Goal: Task Accomplishment & Management: Manage account settings

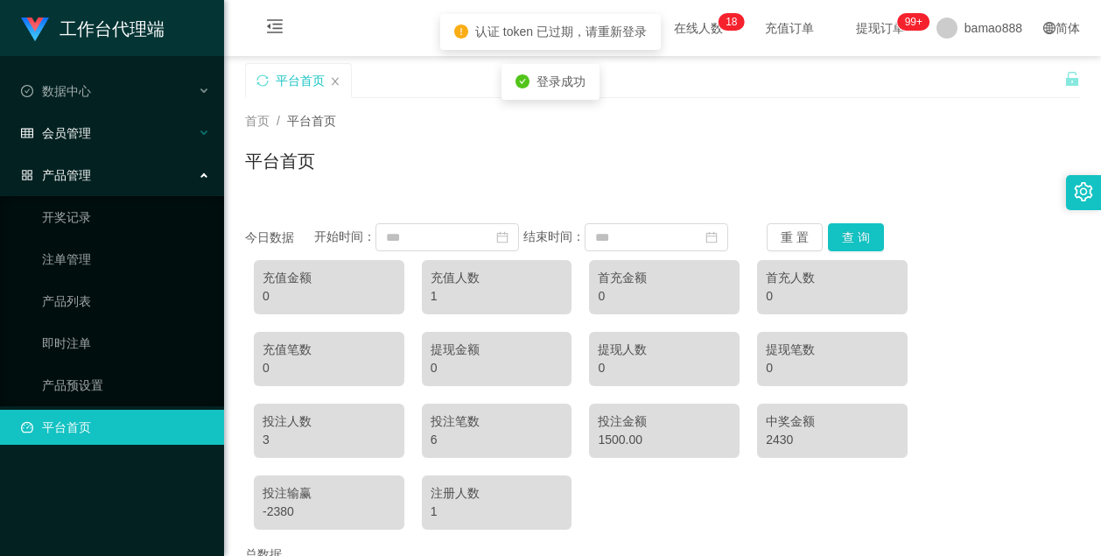
click at [118, 138] on div "会员管理" at bounding box center [112, 133] width 224 height 35
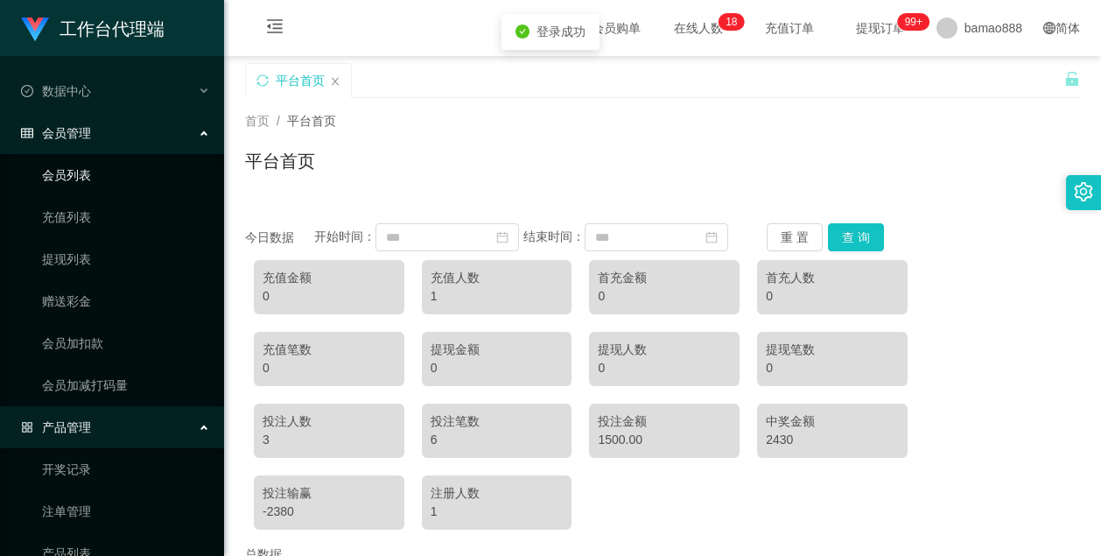
click at [121, 176] on link "会员列表" at bounding box center [126, 175] width 168 height 35
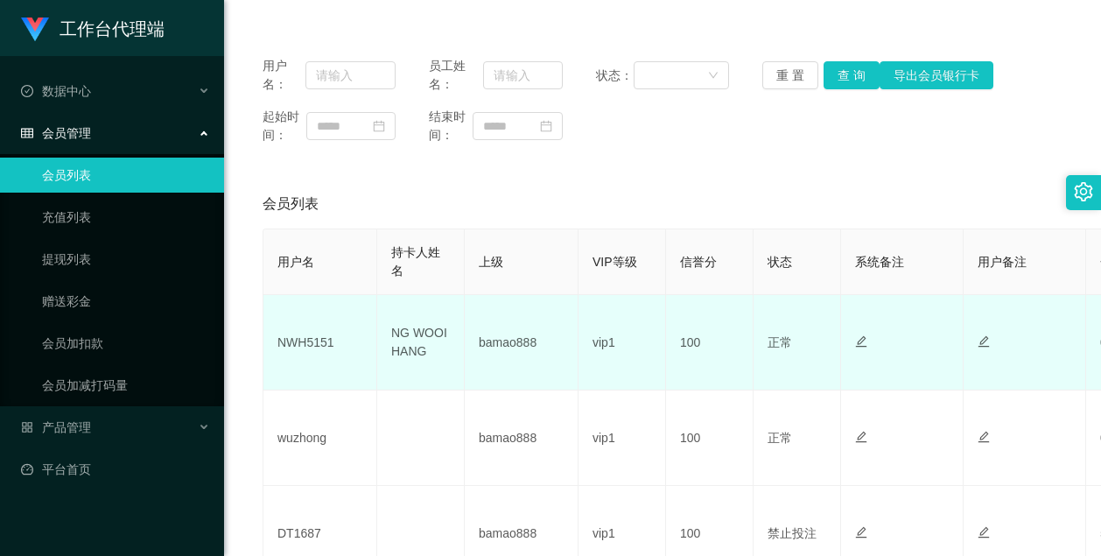
scroll to position [263, 0]
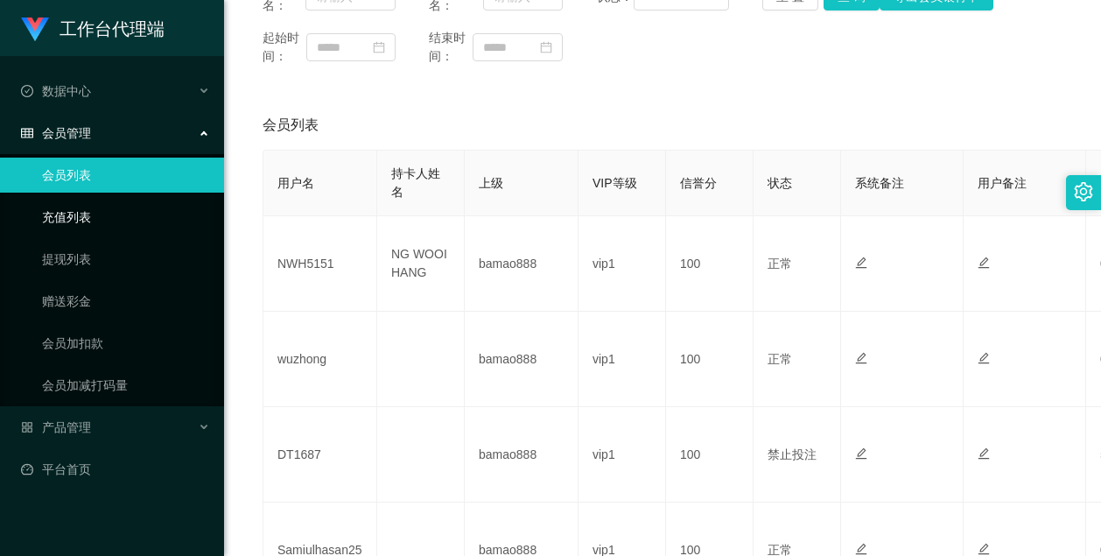
click at [88, 211] on link "充值列表" at bounding box center [126, 217] width 168 height 35
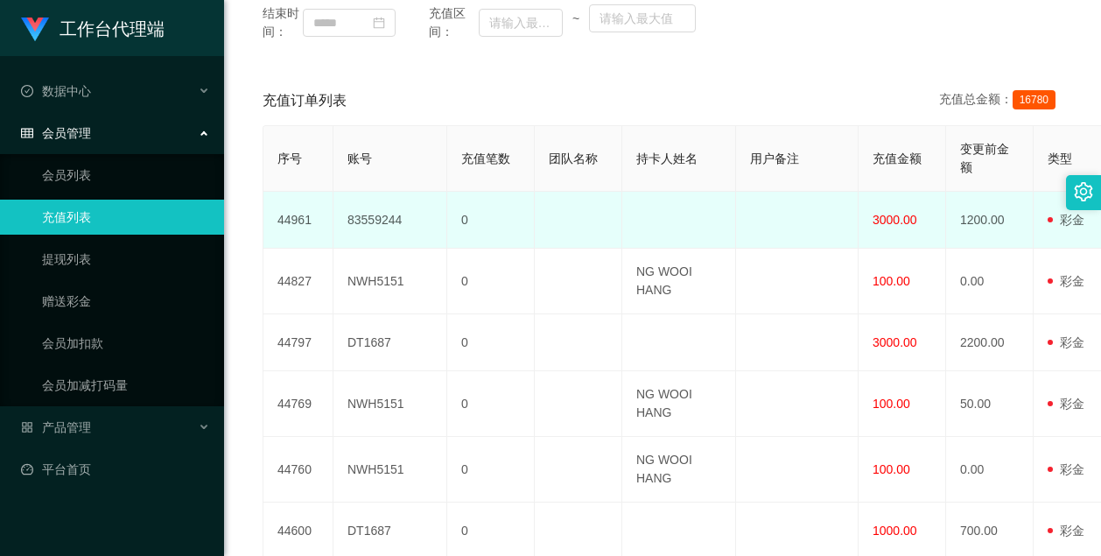
scroll to position [350, 0]
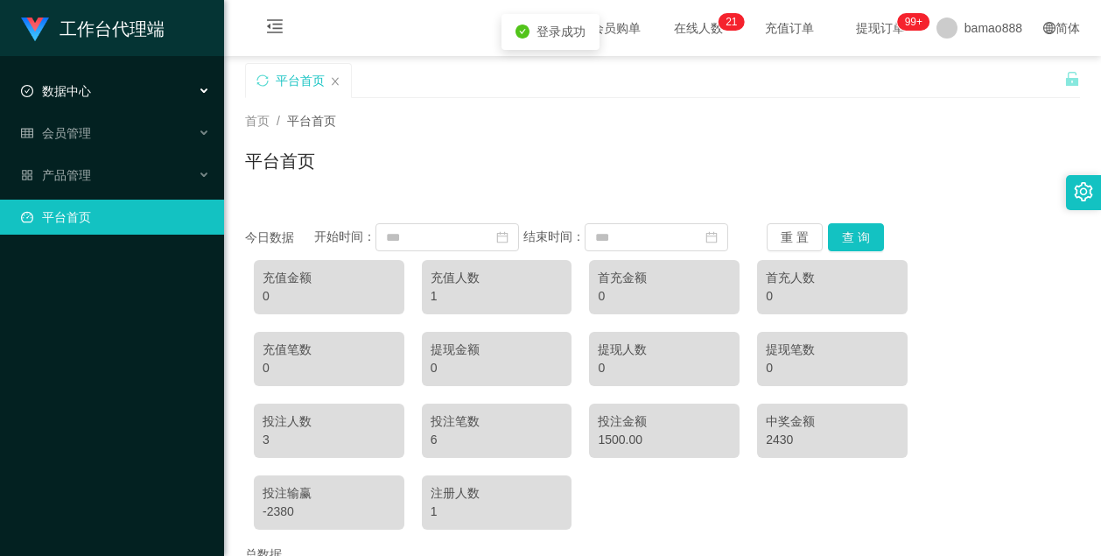
click at [129, 86] on div "数据中心" at bounding box center [112, 91] width 224 height 35
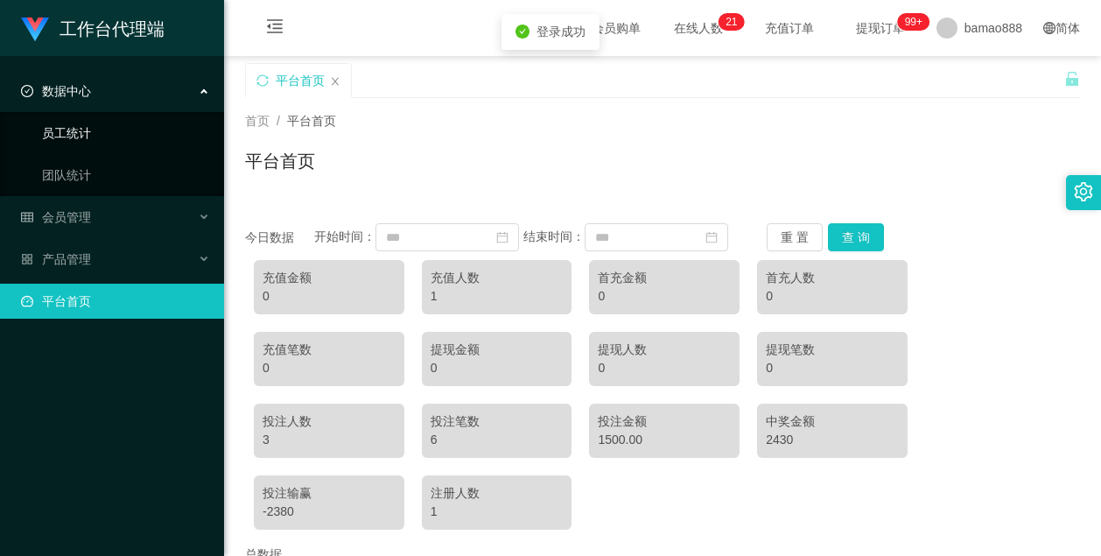
click at [112, 123] on link "员工统计" at bounding box center [126, 133] width 168 height 35
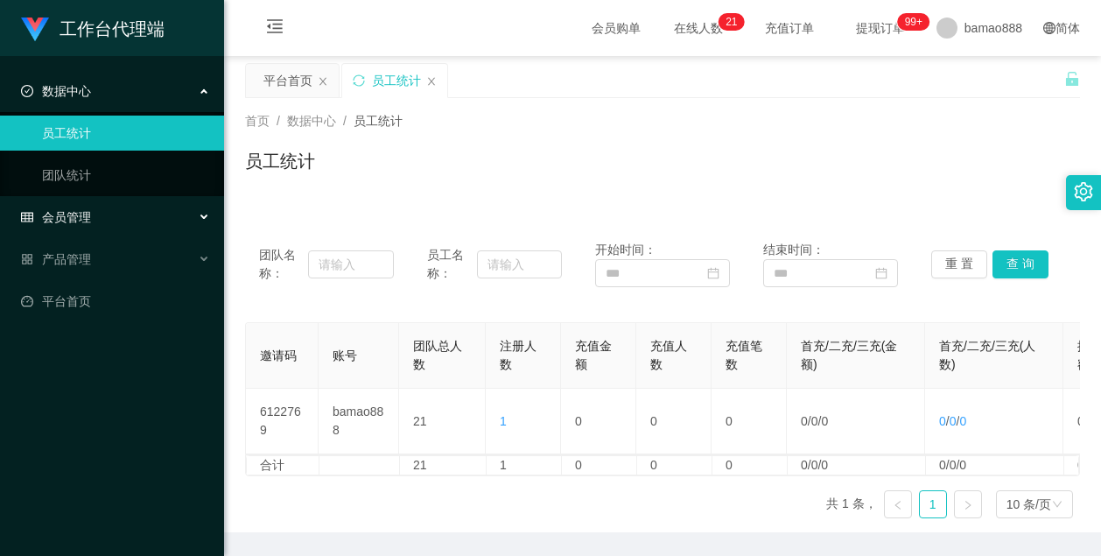
click at [109, 203] on div "会员管理" at bounding box center [112, 217] width 224 height 35
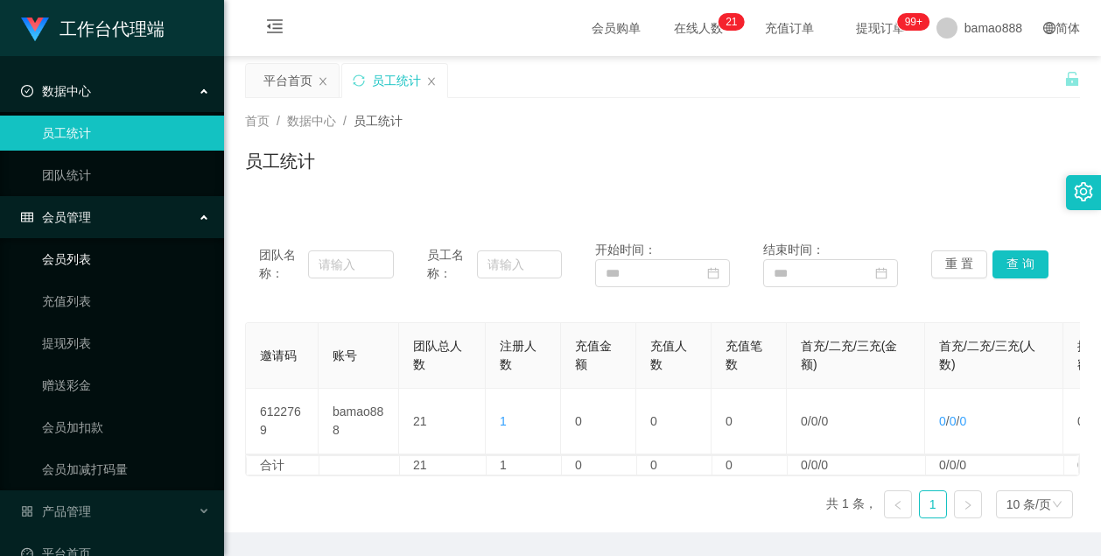
click at [122, 257] on link "会员列表" at bounding box center [126, 259] width 168 height 35
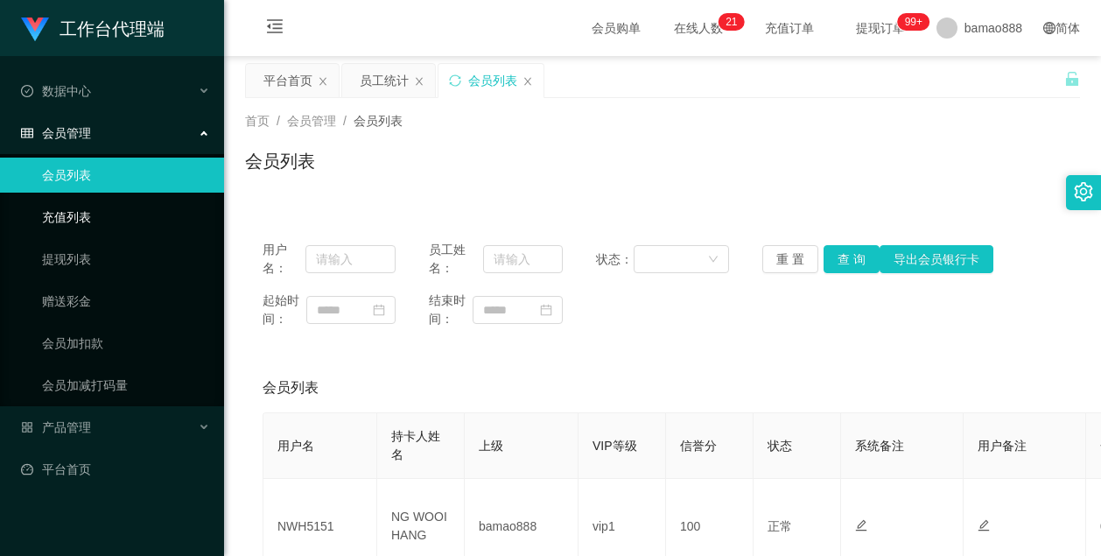
drag, startPoint x: 91, startPoint y: 210, endPoint x: 109, endPoint y: 214, distance: 17.8
click at [91, 211] on link "充值列表" at bounding box center [126, 217] width 168 height 35
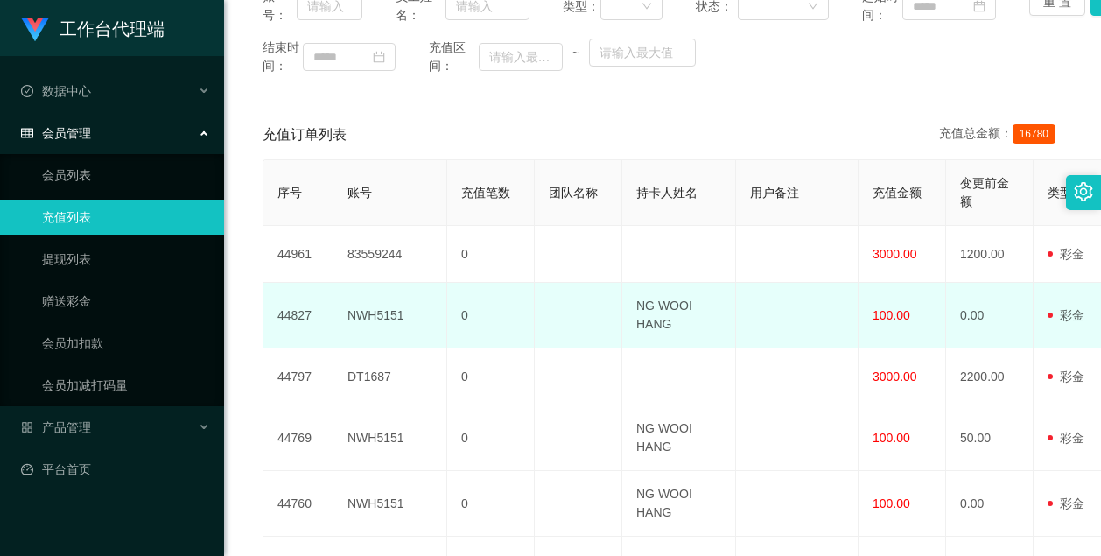
scroll to position [263, 0]
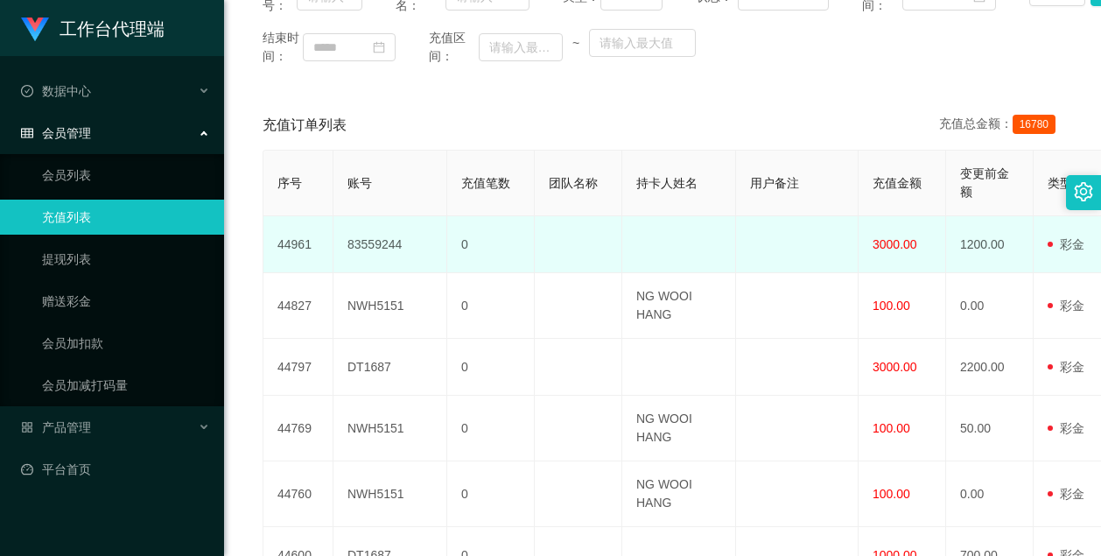
click at [906, 251] on span "3000.00" at bounding box center [894, 244] width 45 height 14
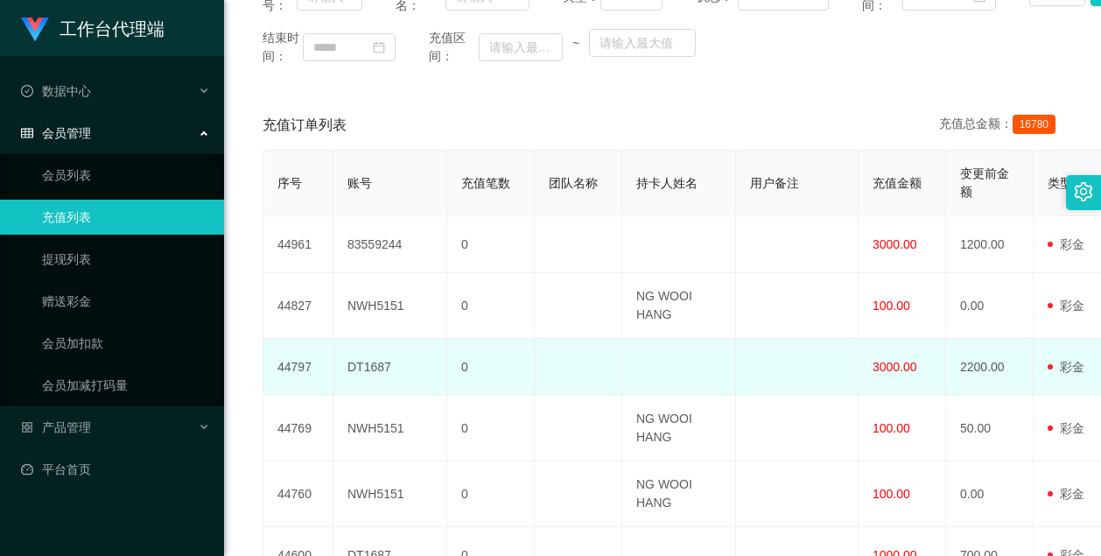
click at [907, 374] on span "3000.00" at bounding box center [894, 367] width 45 height 14
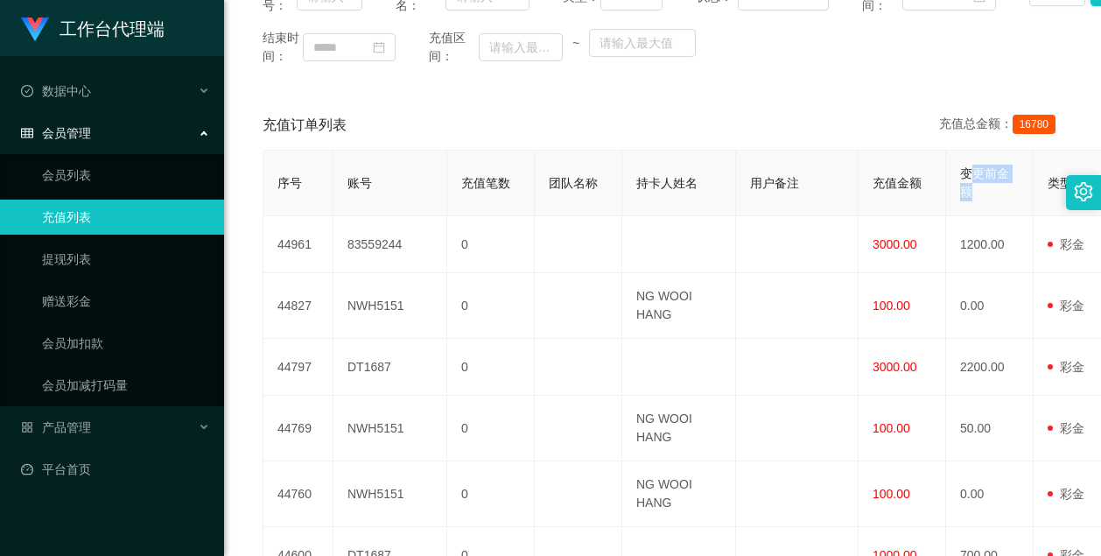
drag, startPoint x: 968, startPoint y: 217, endPoint x: 1020, endPoint y: 215, distance: 52.5
click at [1020, 215] on th "变更前金额" at bounding box center [990, 184] width 88 height 66
drag, startPoint x: 1020, startPoint y: 215, endPoint x: 973, endPoint y: 247, distance: 56.8
click at [970, 216] on th "变更前金额" at bounding box center [990, 184] width 88 height 66
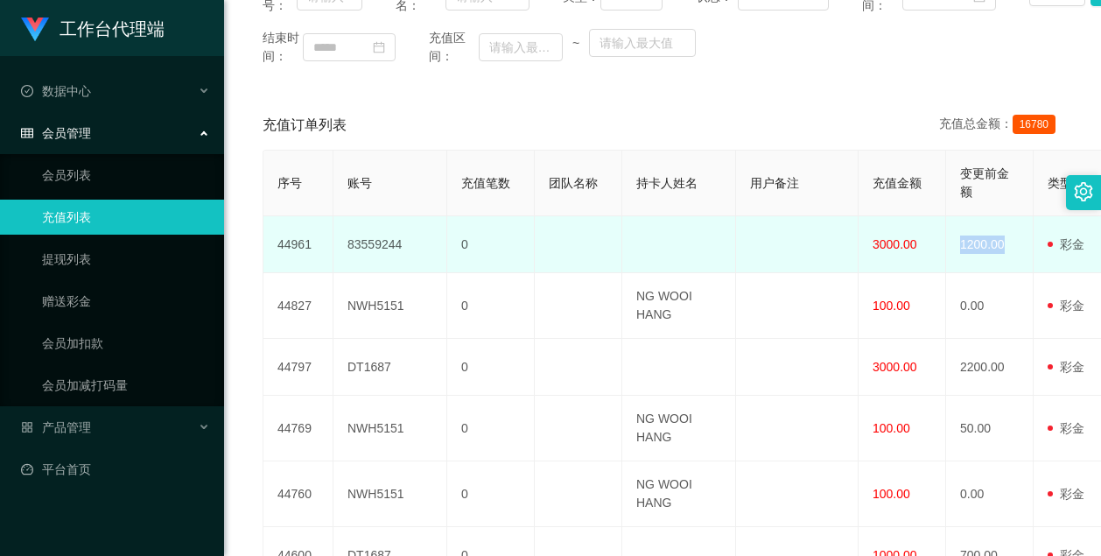
drag, startPoint x: 961, startPoint y: 283, endPoint x: 1010, endPoint y: 287, distance: 49.2
click at [1010, 273] on td "1200.00" at bounding box center [990, 244] width 88 height 57
drag, startPoint x: 1010, startPoint y: 287, endPoint x: 982, endPoint y: 302, distance: 31.7
click at [983, 273] on td "1200.00" at bounding box center [990, 244] width 88 height 57
click at [972, 273] on td "1200.00" at bounding box center [990, 244] width 88 height 57
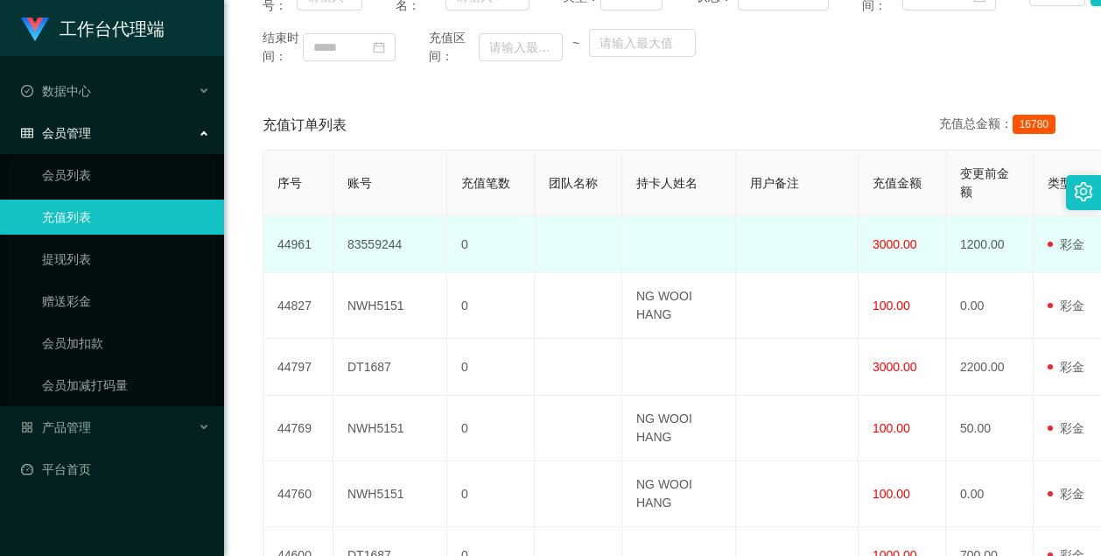
click at [887, 251] on span "3000.00" at bounding box center [894, 244] width 45 height 14
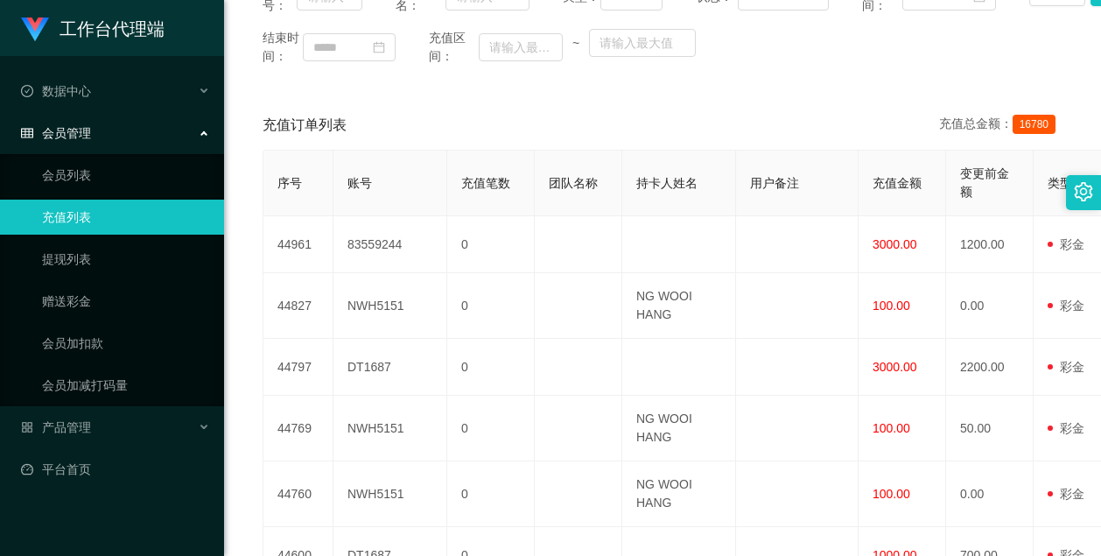
click at [126, 136] on div "会员管理" at bounding box center [112, 133] width 224 height 35
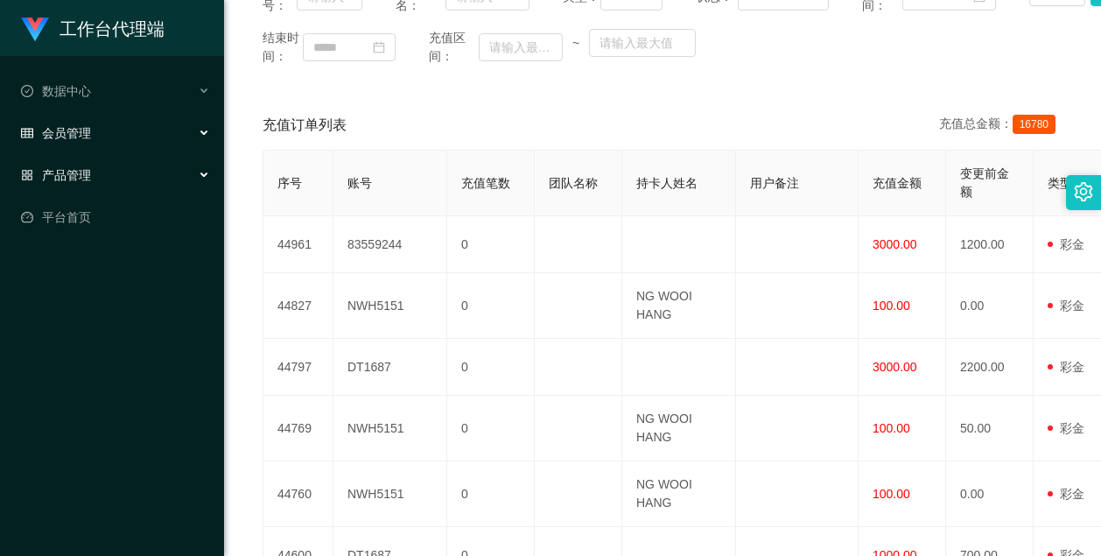
click at [130, 171] on div "产品管理" at bounding box center [112, 175] width 224 height 35
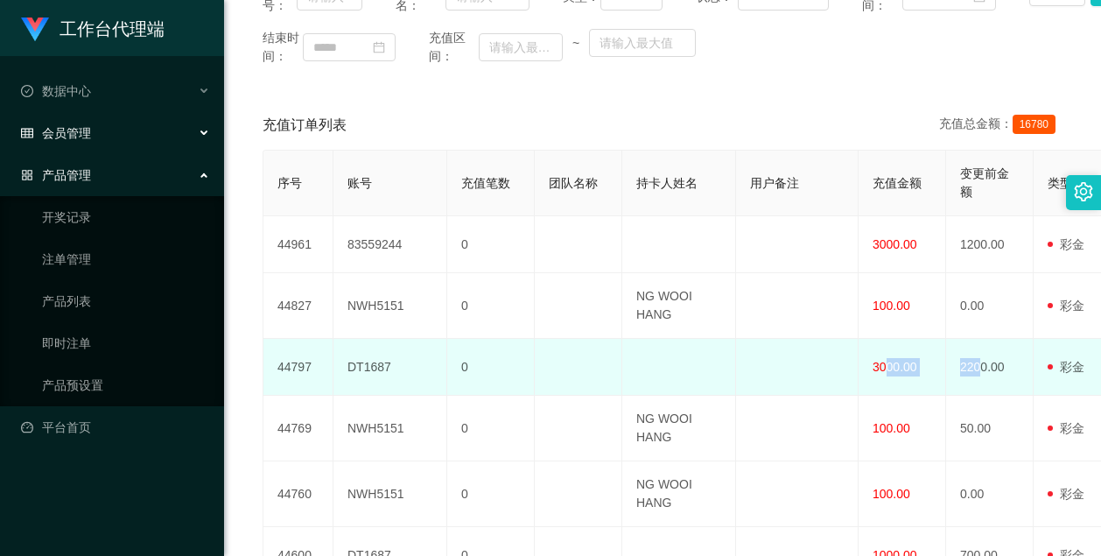
drag, startPoint x: 879, startPoint y: 402, endPoint x: 984, endPoint y: 398, distance: 105.9
click at [984, 396] on tr "44797 DT1687 0 3000.00 2200.00 用户充值 后台充值 彩金 注册赠送 admin 审核驳回 审核成功 等待审核 [DATE] 15…" at bounding box center [1015, 367] width 1504 height 57
click at [989, 396] on td "2200.00" at bounding box center [990, 367] width 88 height 57
drag, startPoint x: 934, startPoint y: 399, endPoint x: 859, endPoint y: 403, distance: 74.5
click at [859, 396] on td "3000.00" at bounding box center [902, 367] width 88 height 57
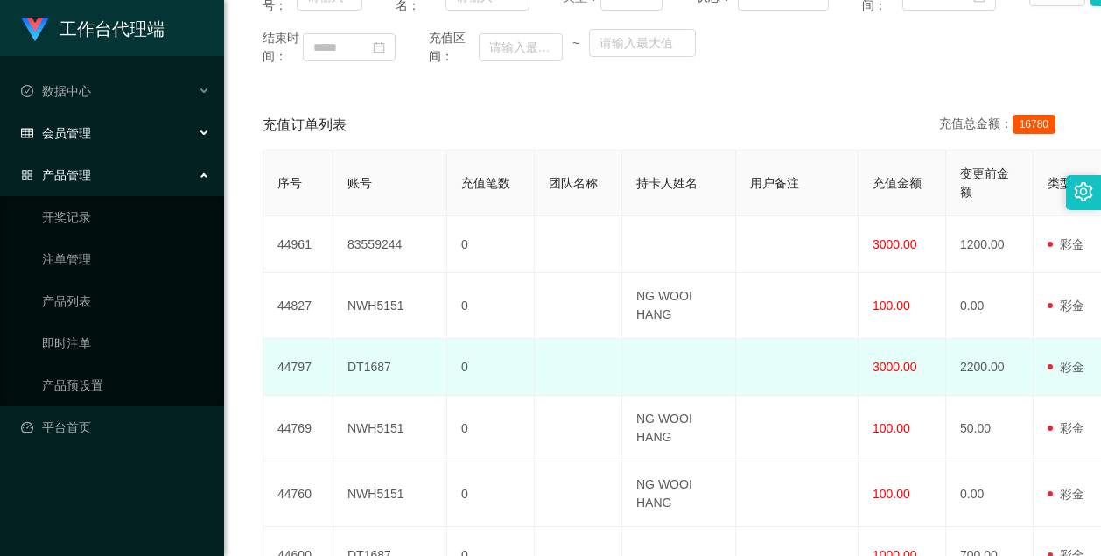
drag, startPoint x: 859, startPoint y: 403, endPoint x: 923, endPoint y: 402, distance: 63.9
click at [923, 396] on td "3000.00" at bounding box center [902, 367] width 88 height 57
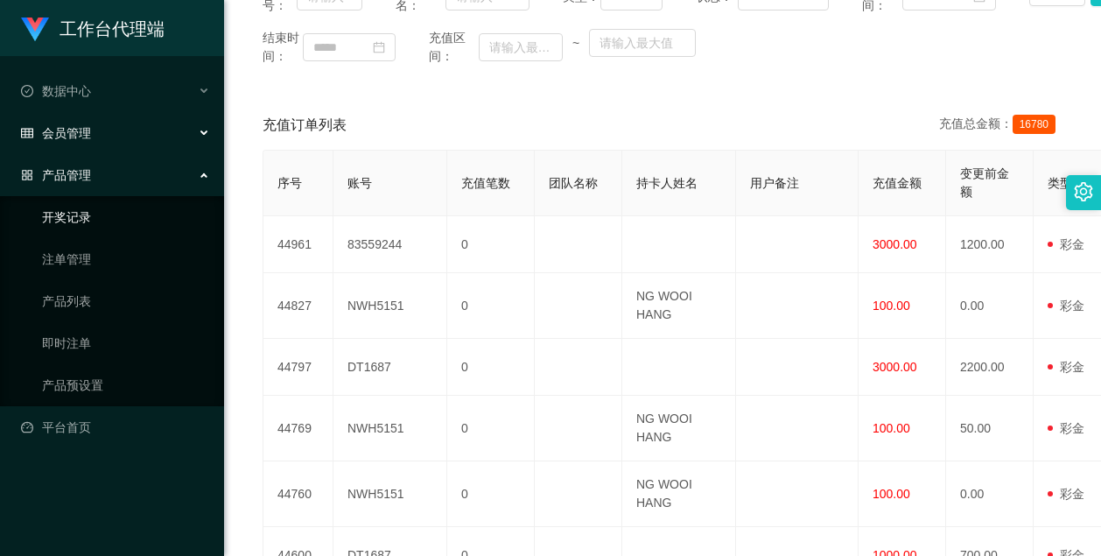
click at [95, 210] on link "开奖记录" at bounding box center [126, 217] width 168 height 35
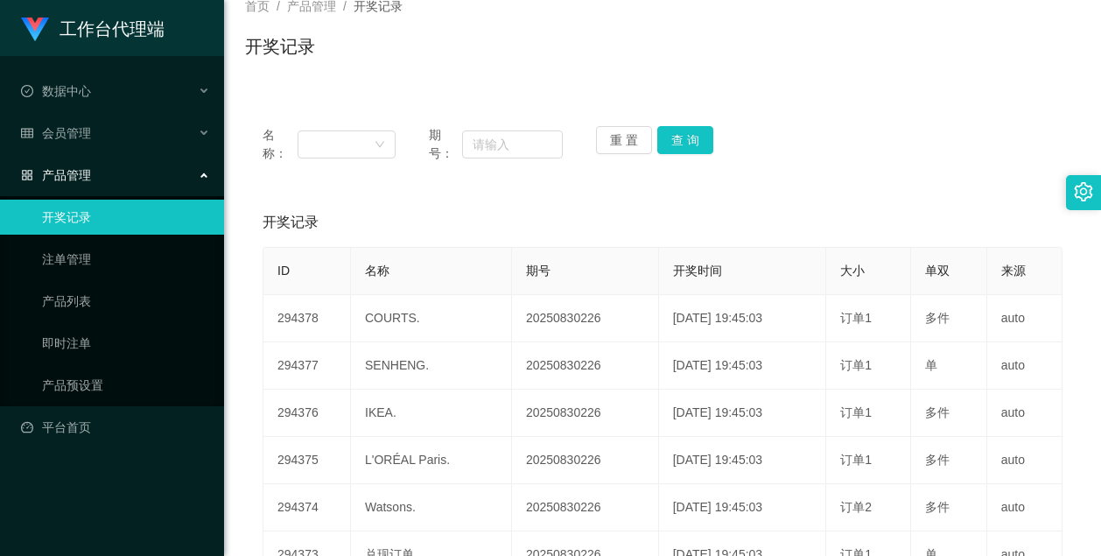
scroll to position [88, 0]
